Goal: Check status: Check status

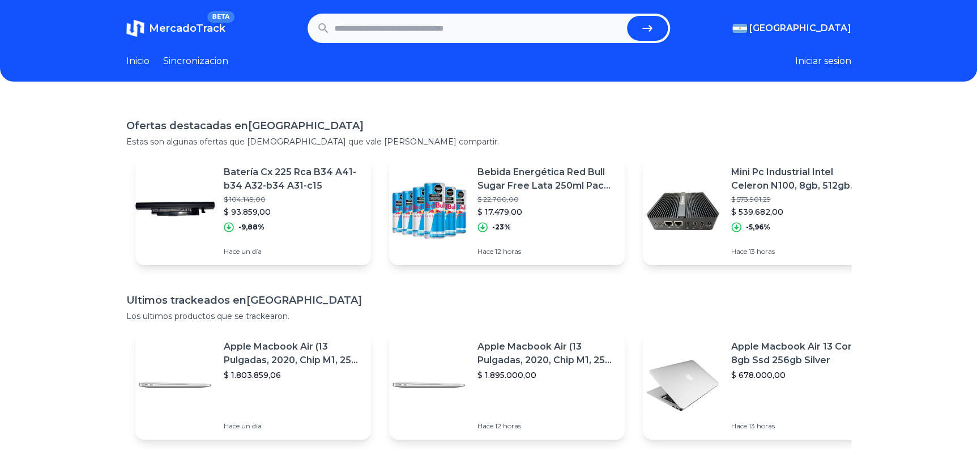
click at [364, 38] on input "text" at bounding box center [479, 28] width 288 height 25
paste input "**********"
click at [627, 16] on button "submit" at bounding box center [647, 28] width 41 height 25
type input "**********"
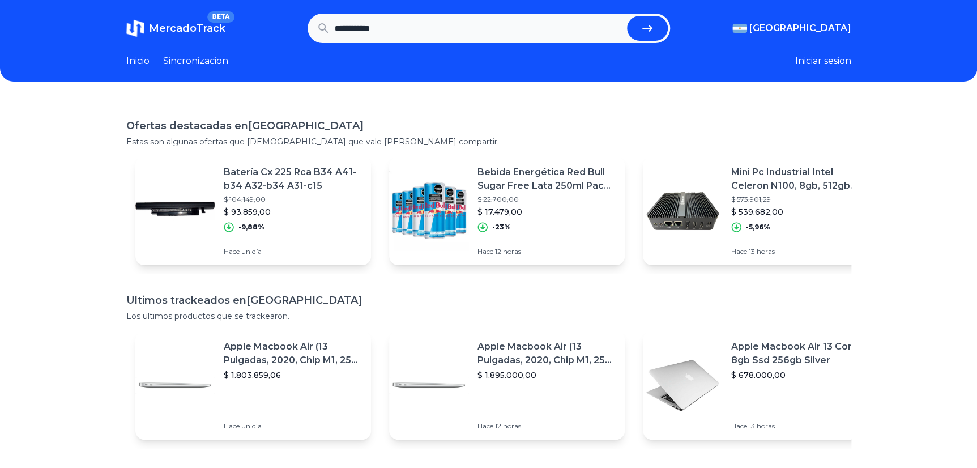
scroll to position [0, 0]
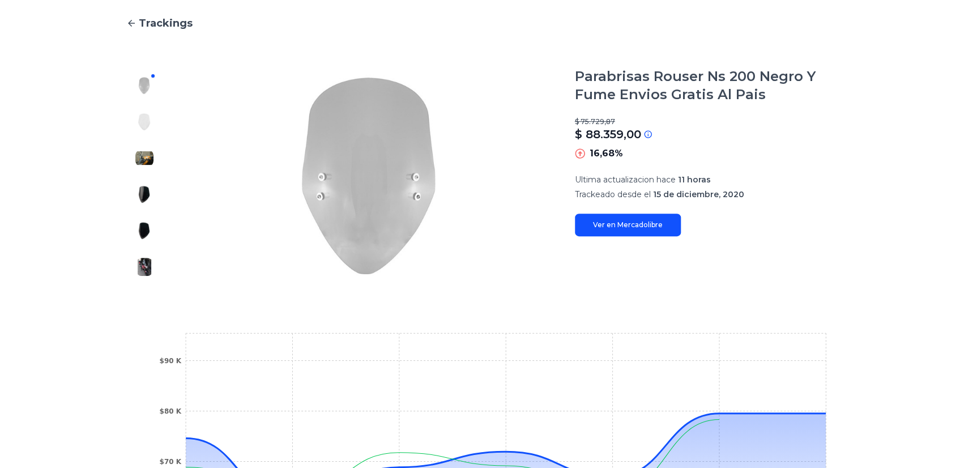
scroll to position [51, 0]
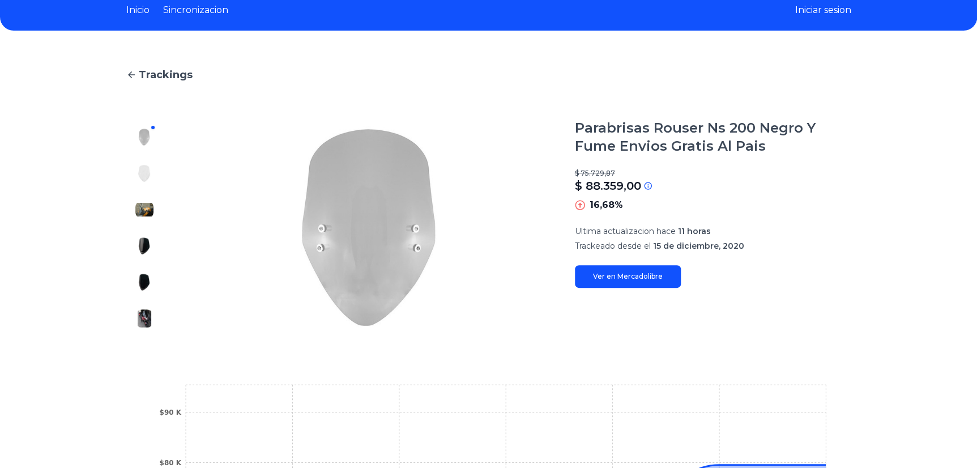
click at [140, 173] on img at bounding box center [144, 173] width 18 height 18
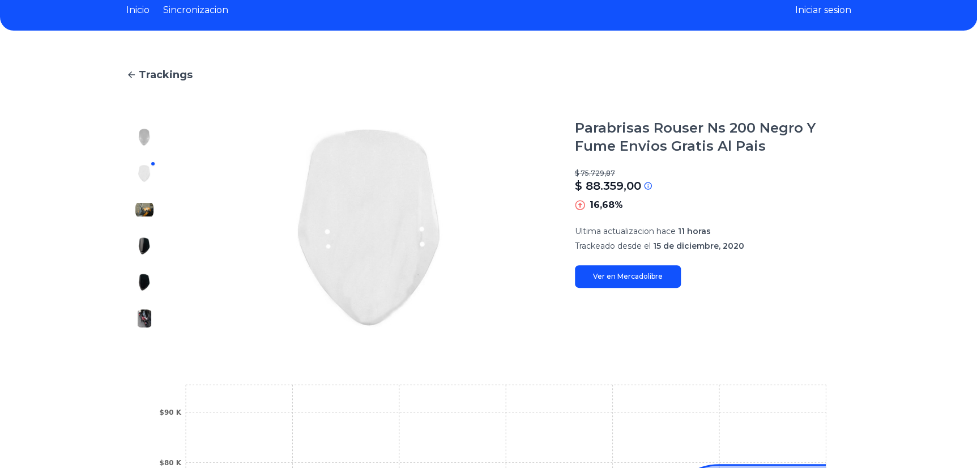
click at [141, 207] on img at bounding box center [144, 210] width 18 height 18
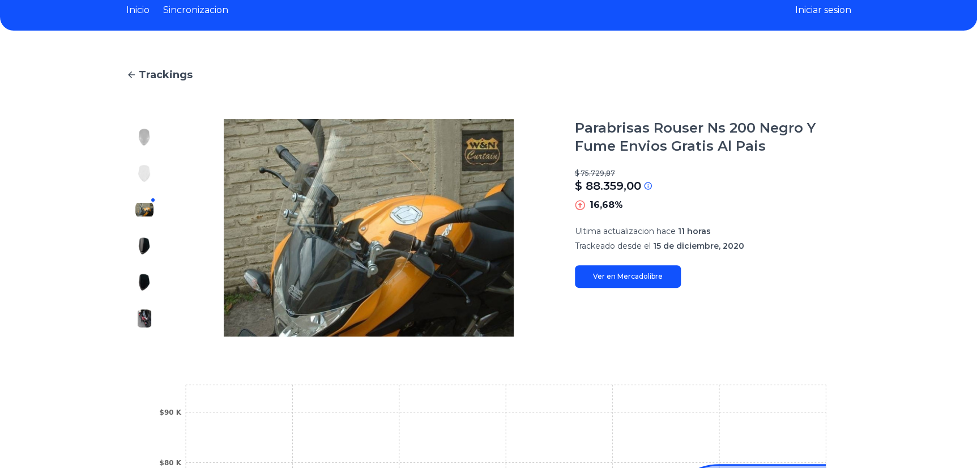
click at [147, 248] on img at bounding box center [144, 246] width 18 height 18
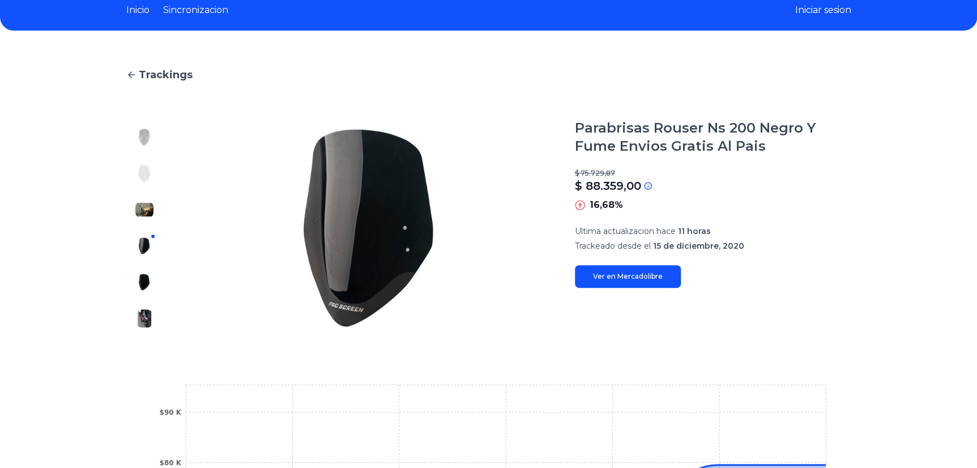
click at [150, 280] on img at bounding box center [144, 282] width 18 height 18
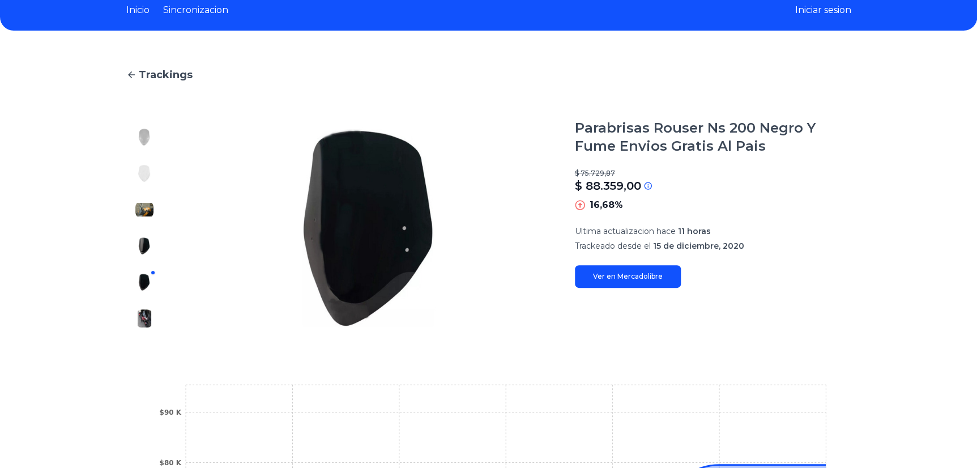
click at [148, 321] on img at bounding box center [144, 318] width 18 height 18
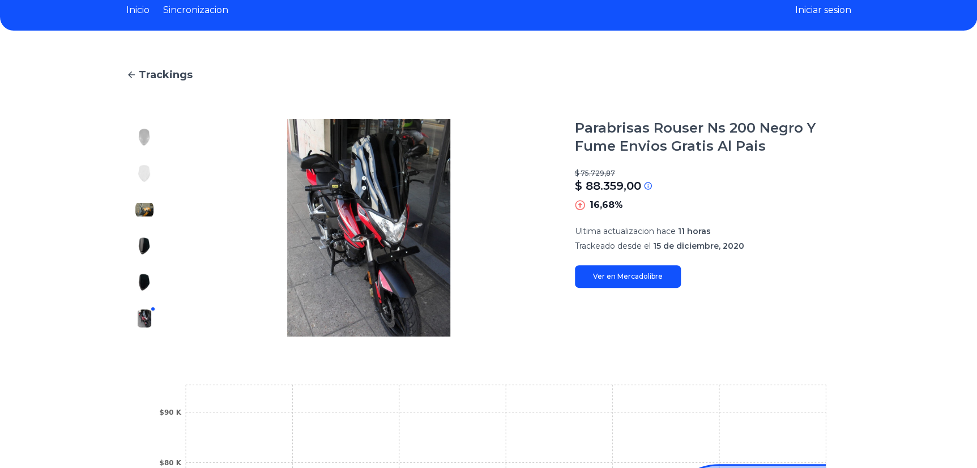
click at [138, 138] on div at bounding box center [144, 227] width 36 height 217
click at [142, 131] on img at bounding box center [144, 137] width 18 height 18
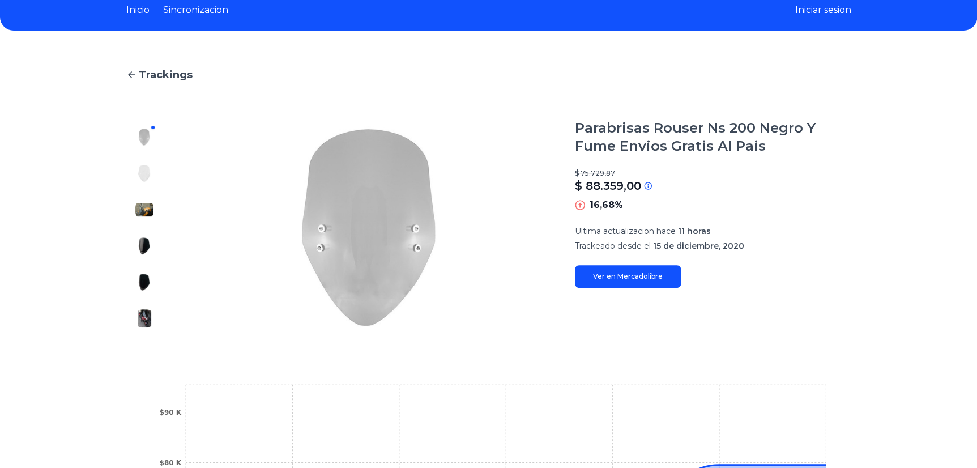
scroll to position [0, 0]
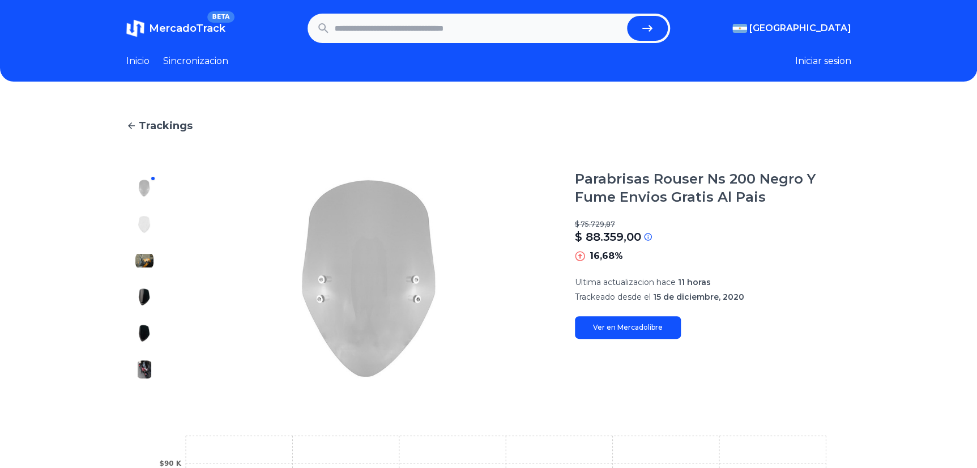
click at [408, 33] on input "text" at bounding box center [479, 28] width 288 height 25
paste input "**********"
click at [627, 16] on button "submit" at bounding box center [647, 28] width 41 height 25
type input "**********"
click at [410, 27] on input "text" at bounding box center [479, 28] width 288 height 25
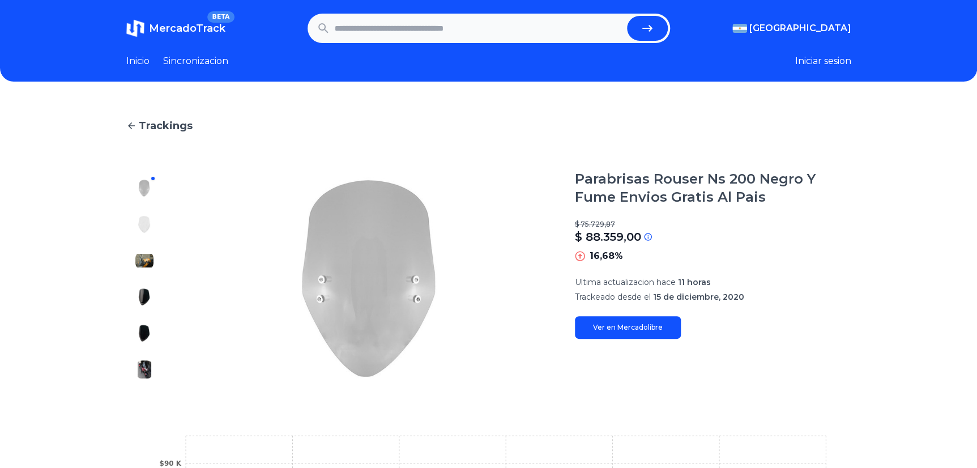
paste input "**********"
type input "**********"
click at [627, 16] on button "submit" at bounding box center [647, 28] width 41 height 25
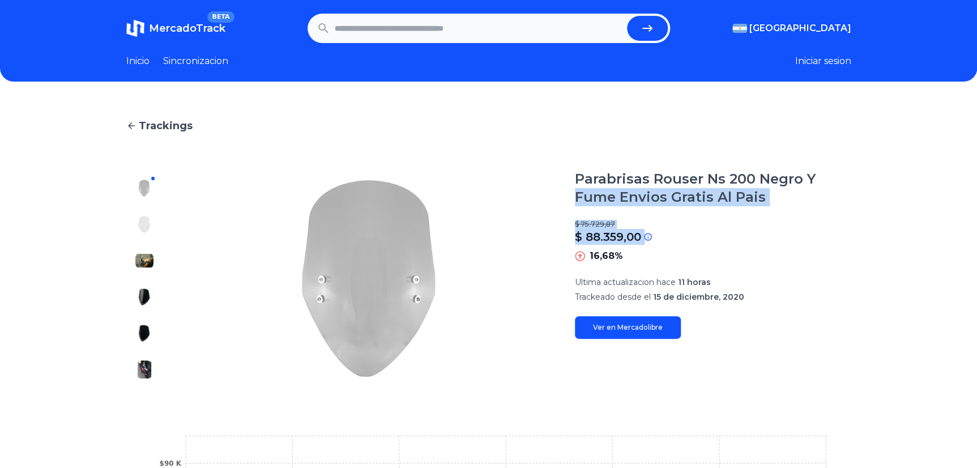
drag, startPoint x: 725, startPoint y: 204, endPoint x: 574, endPoint y: 199, distance: 150.7
click at [574, 199] on section "Parabrisas Rouser Ns 200 Negro Y Fume Envios Gratis Al Pais $ 75.729,87 $ 88.35…" at bounding box center [488, 278] width 725 height 217
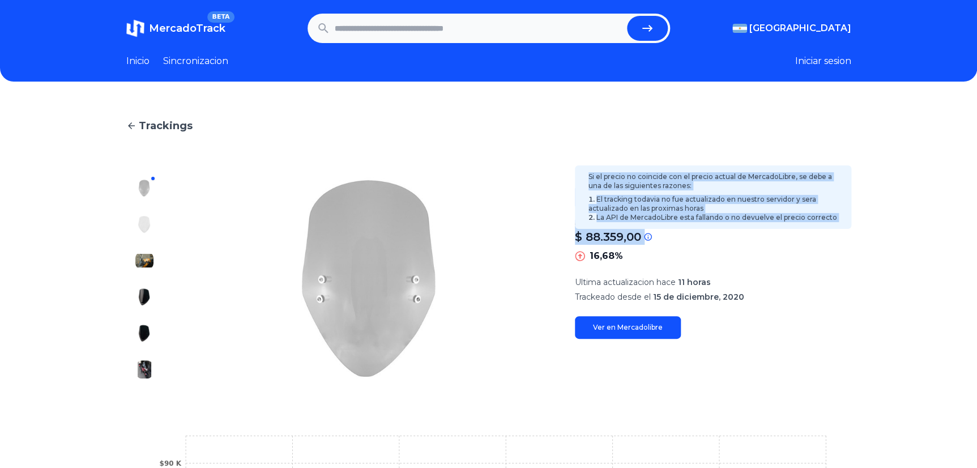
drag, startPoint x: 574, startPoint y: 199, endPoint x: 649, endPoint y: 237, distance: 84.1
click at [649, 237] on icon at bounding box center [647, 236] width 9 height 9
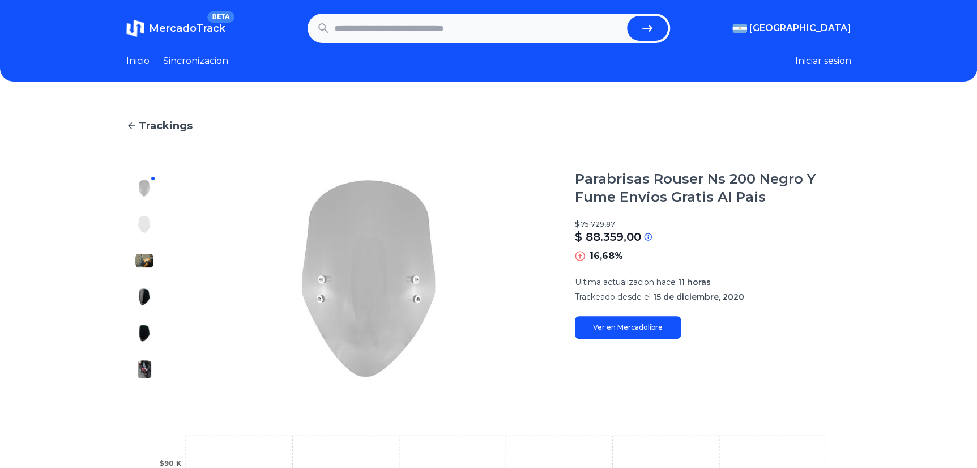
scroll to position [103, 0]
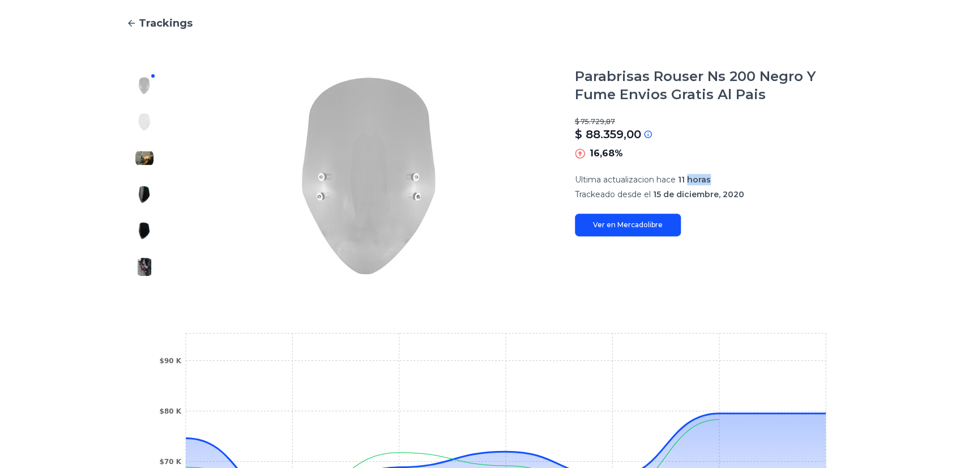
drag, startPoint x: 705, startPoint y: 181, endPoint x: 735, endPoint y: 179, distance: 30.1
click at [735, 179] on p "Ultima actualizacion hace 11 horas" at bounding box center [713, 179] width 276 height 11
drag, startPoint x: 735, startPoint y: 179, endPoint x: 743, endPoint y: 198, distance: 20.8
click at [743, 198] on p "Trackeado desde el 15 de diciembre, 2020" at bounding box center [713, 194] width 276 height 11
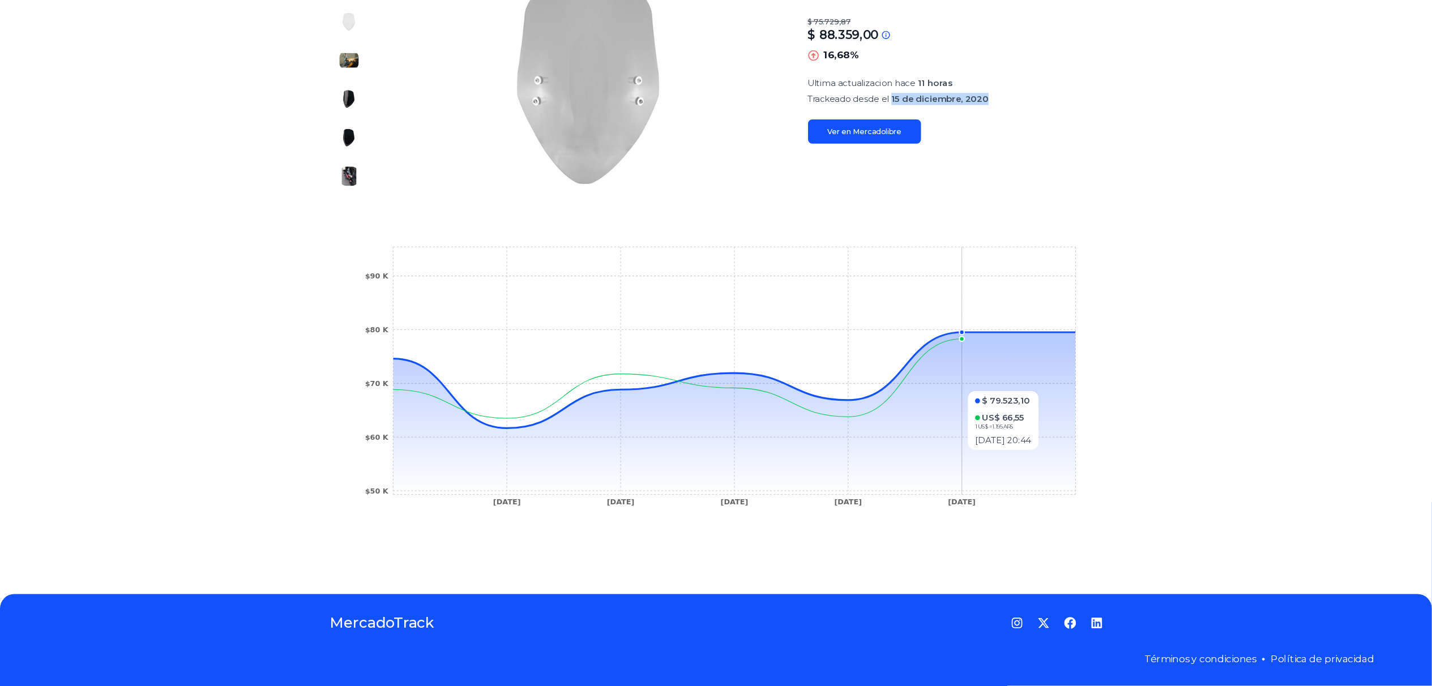
scroll to position [214, 0]
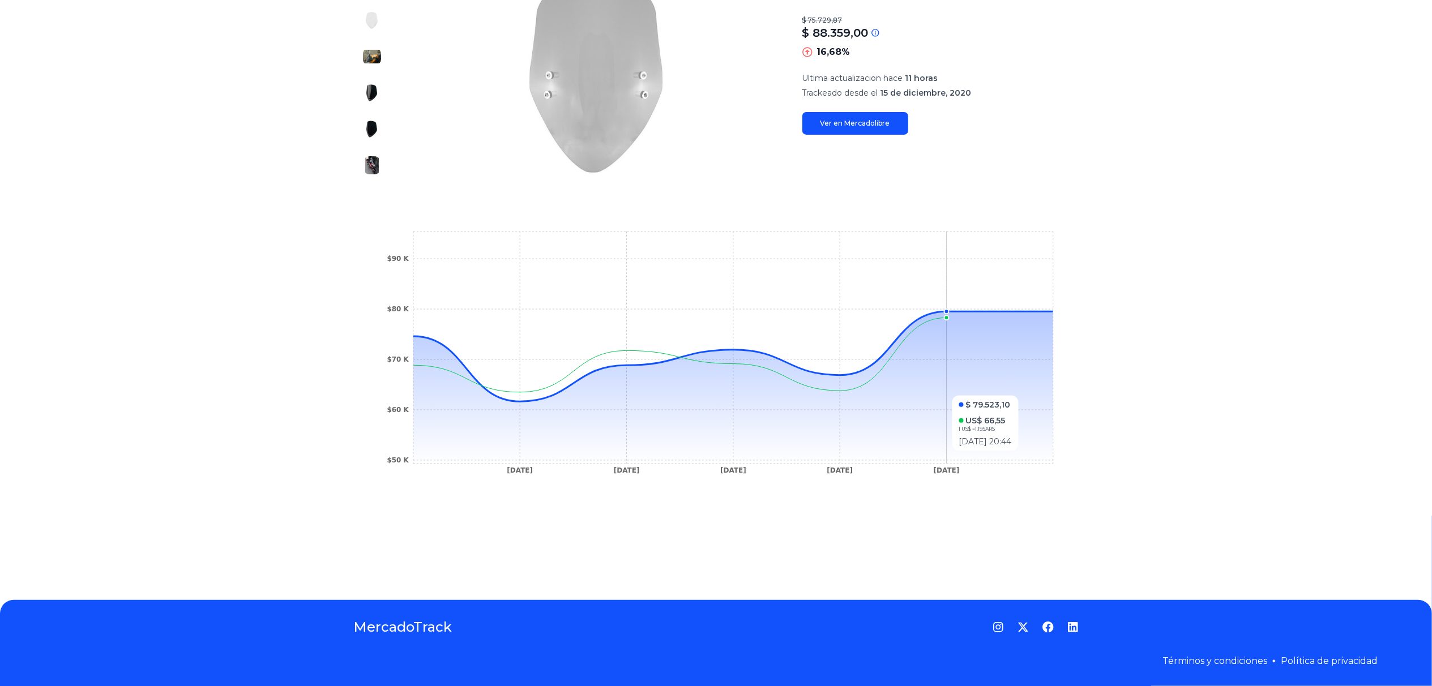
drag, startPoint x: 710, startPoint y: 391, endPoint x: 974, endPoint y: 379, distance: 264.7
click at [974, 379] on icon at bounding box center [733, 388] width 640 height 152
drag, startPoint x: 979, startPoint y: 382, endPoint x: 686, endPoint y: 362, distance: 292.9
click at [686, 362] on icon at bounding box center [733, 388] width 640 height 152
click at [692, 366] on icon at bounding box center [733, 388] width 640 height 152
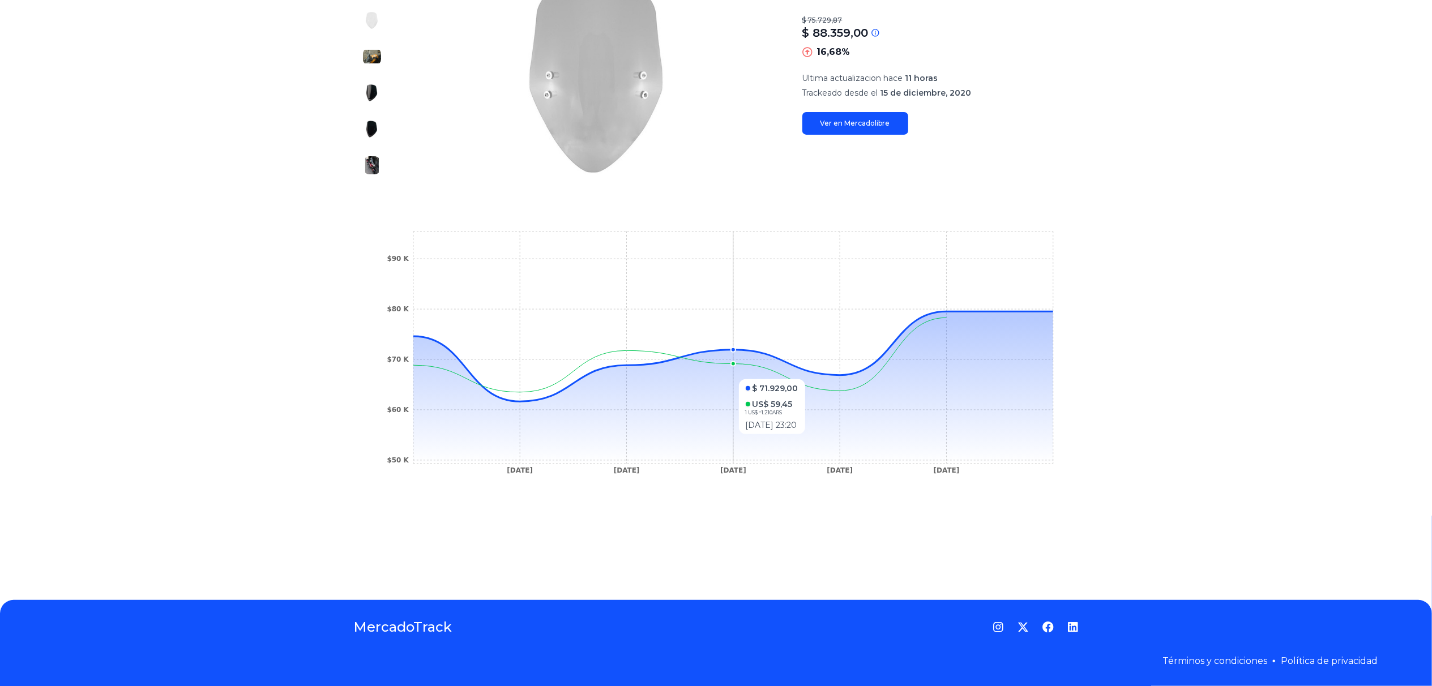
click at [696, 363] on icon at bounding box center [733, 388] width 640 height 152
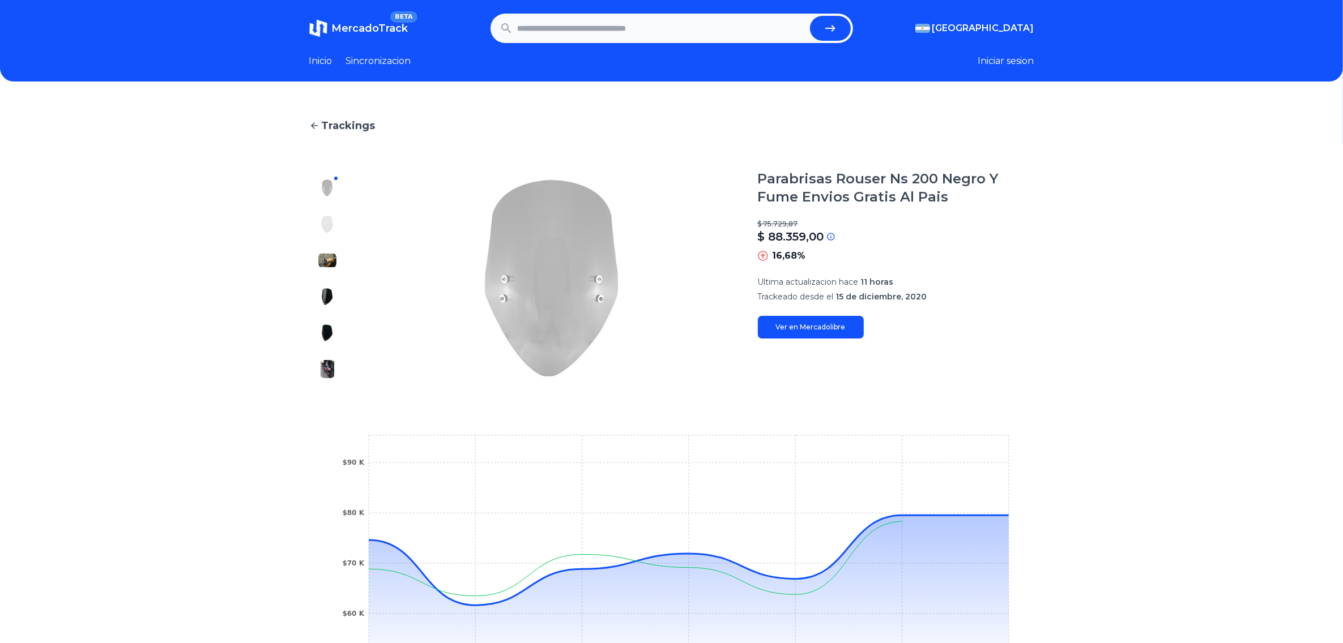
click at [309, 63] on header "MercadoTrack BETA Argentina Argentina Uruguay Mexico Chile Peru Venezuela Colom…" at bounding box center [671, 41] width 1343 height 82
click at [318, 65] on link "Inicio" at bounding box center [320, 61] width 23 height 14
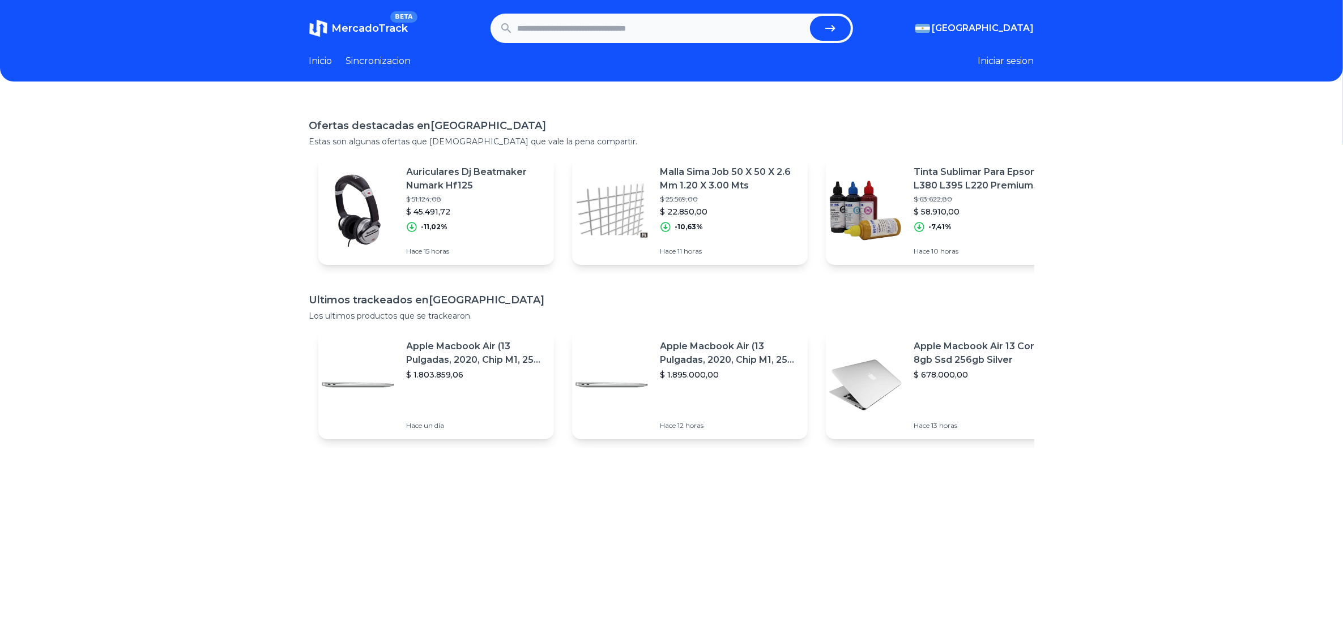
click at [402, 54] on link "Sincronizacion" at bounding box center [378, 61] width 65 height 14
